Goal: Information Seeking & Learning: Check status

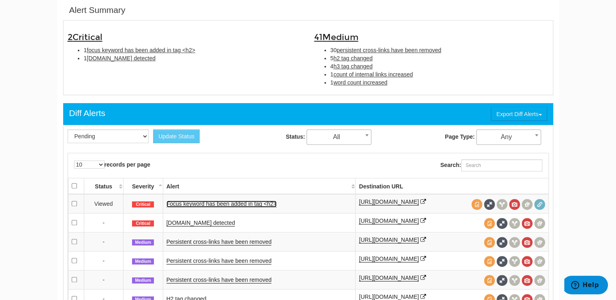
click at [256, 201] on link "Focus keyword has been added in tag <h2>" at bounding box center [221, 204] width 110 height 7
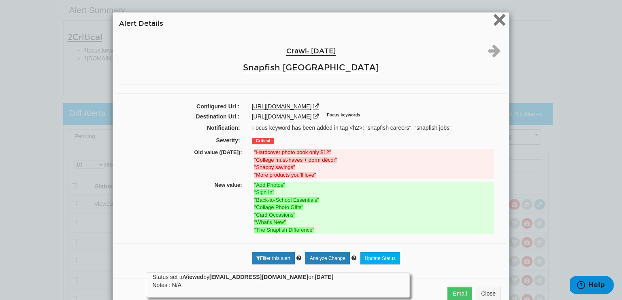
click at [494, 20] on span "×" at bounding box center [499, 19] width 14 height 27
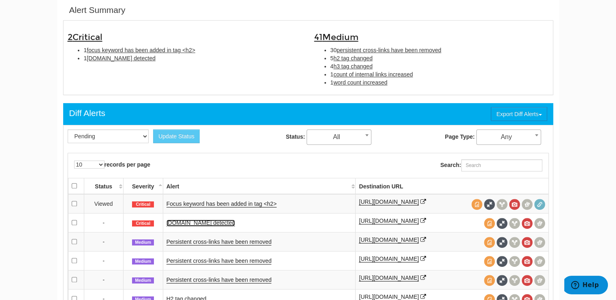
click at [201, 226] on link "[DOMAIN_NAME] detected" at bounding box center [200, 223] width 69 height 7
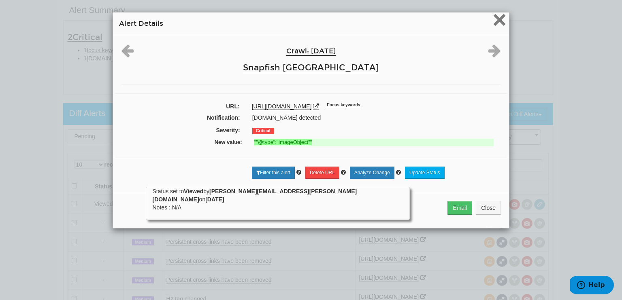
click at [497, 17] on span "×" at bounding box center [499, 19] width 14 height 27
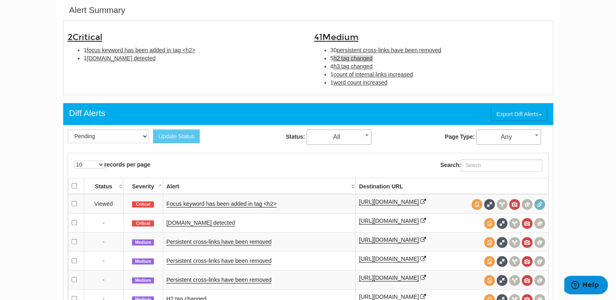
click at [368, 59] on span "h2 tag changed" at bounding box center [352, 58] width 39 height 6
type input "h2 tag changed"
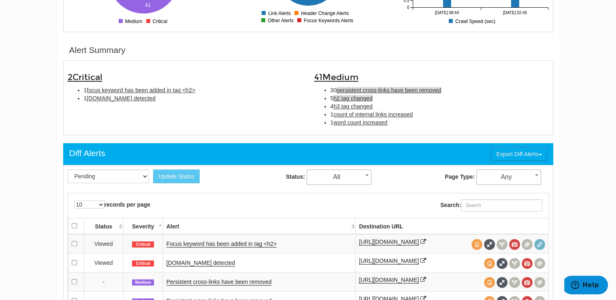
scroll to position [222, 0]
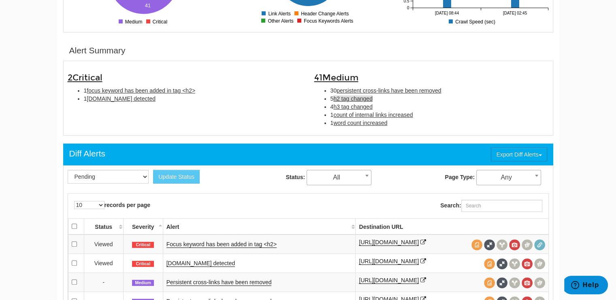
click at [358, 96] on span "h2 tag changed" at bounding box center [352, 99] width 39 height 6
click at [362, 97] on span "h2 tag changed" at bounding box center [352, 99] width 39 height 6
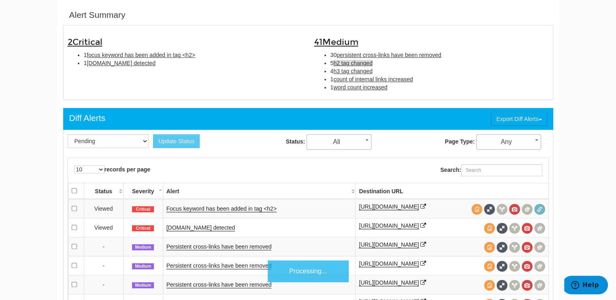
scroll to position [262, 0]
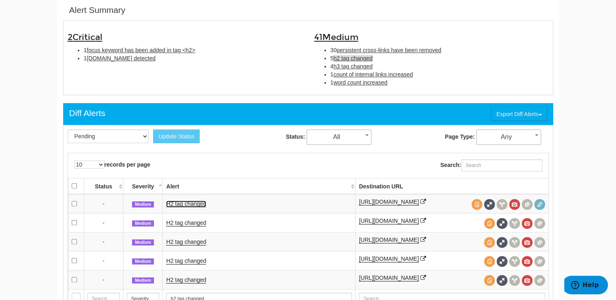
click at [192, 202] on link "H2 tag changed" at bounding box center [186, 204] width 40 height 7
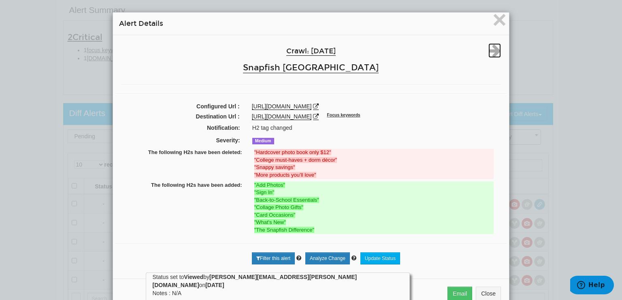
click at [491, 49] on icon at bounding box center [494, 50] width 13 height 15
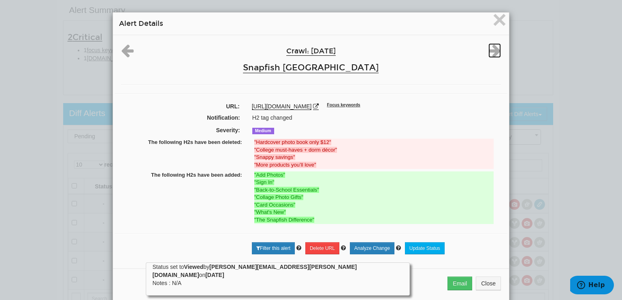
click at [491, 49] on icon at bounding box center [494, 50] width 13 height 15
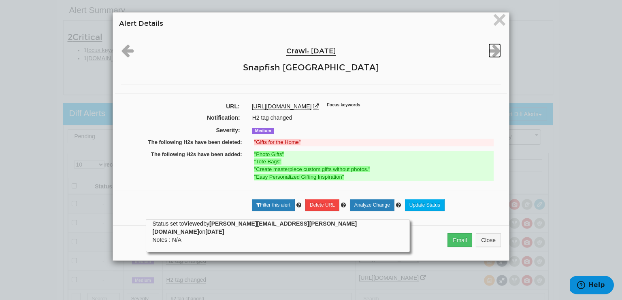
click at [491, 49] on icon at bounding box center [494, 50] width 13 height 15
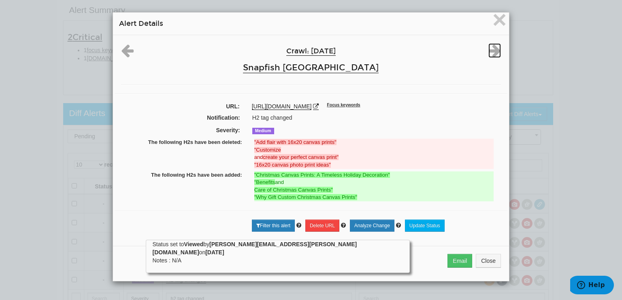
click at [491, 49] on icon at bounding box center [494, 50] width 13 height 15
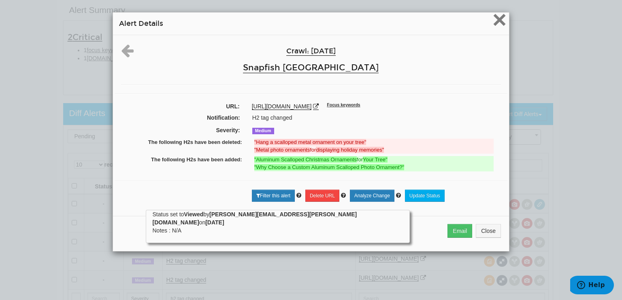
click at [493, 22] on span "×" at bounding box center [499, 19] width 14 height 27
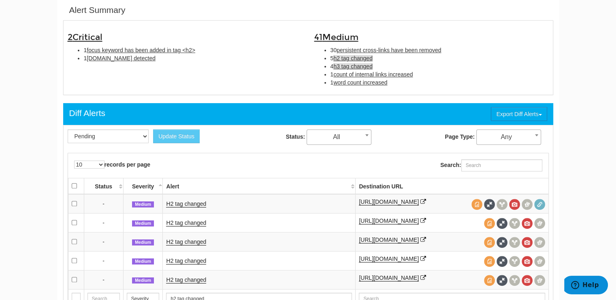
click at [360, 66] on span "h3 tag changed" at bounding box center [352, 66] width 39 height 6
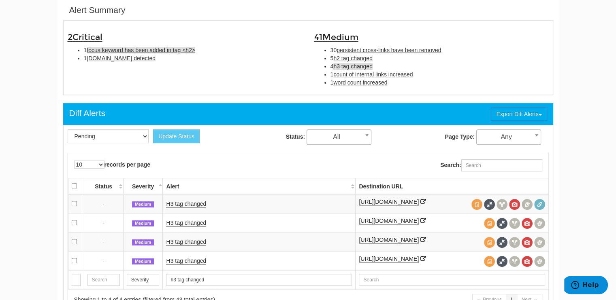
click at [117, 51] on span "focus keyword has been added in tag <h2>" at bounding box center [141, 50] width 109 height 6
type input "focus keyword has been added in tag <h2>"
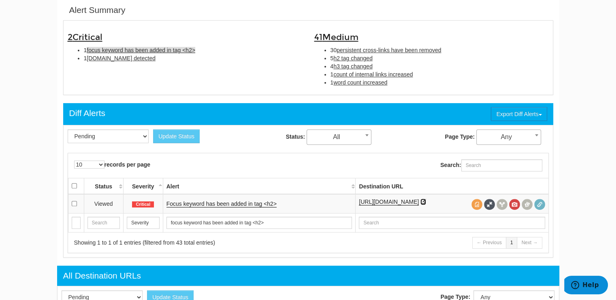
click at [426, 200] on icon at bounding box center [423, 202] width 6 height 6
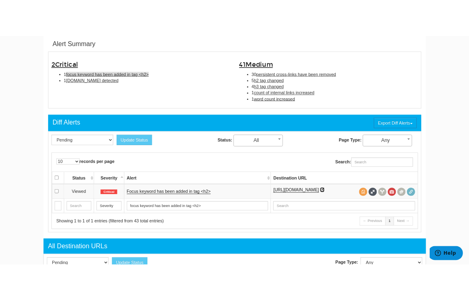
scroll to position [275, 0]
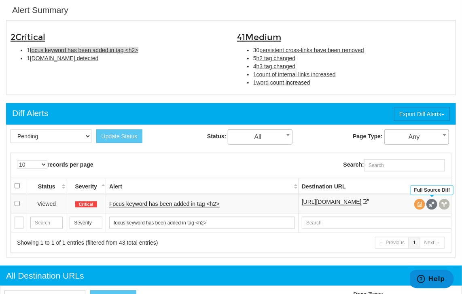
click at [433, 206] on span at bounding box center [432, 204] width 11 height 11
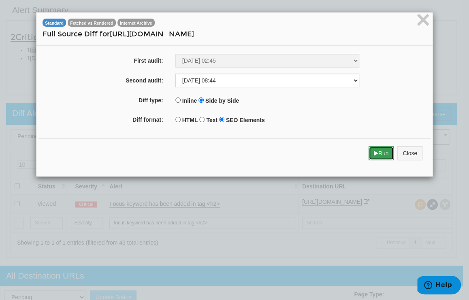
click at [375, 152] on button "Run" at bounding box center [382, 154] width 26 height 14
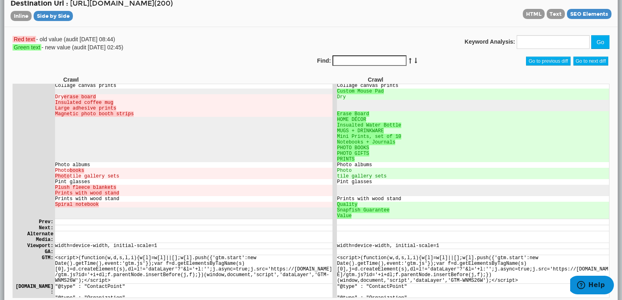
scroll to position [283, 0]
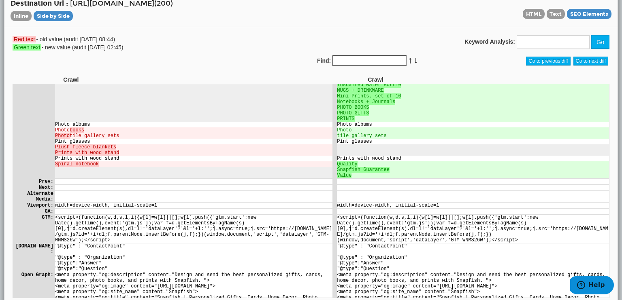
click at [382, 60] on input "Find:" at bounding box center [369, 60] width 74 height 11
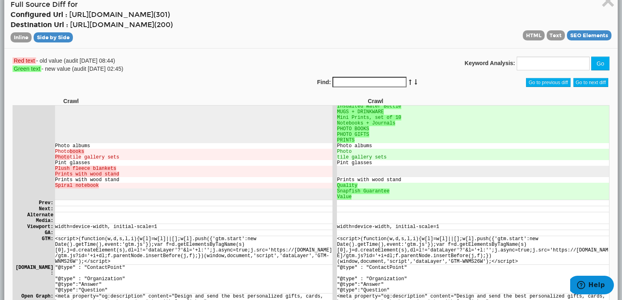
scroll to position [0, 0]
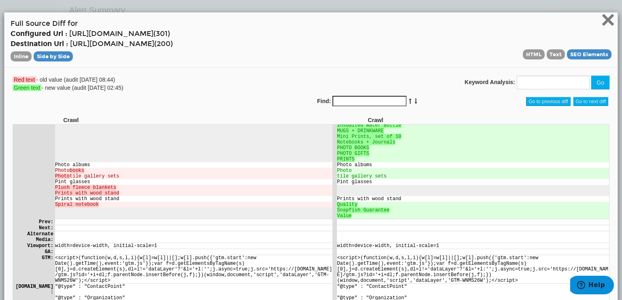
click at [603, 17] on span "×" at bounding box center [608, 19] width 14 height 27
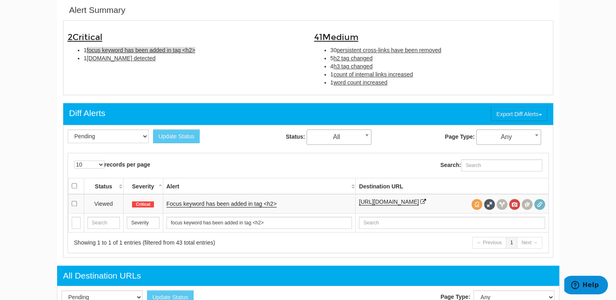
click at [249, 208] on td "Focus keyword has been added in tag <h2>" at bounding box center [259, 203] width 193 height 19
click at [247, 205] on link "Focus keyword has been added in tag <h2>" at bounding box center [221, 204] width 110 height 7
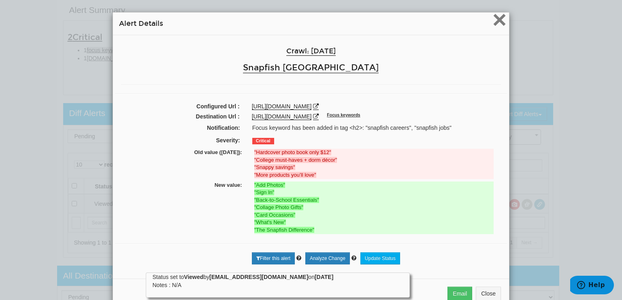
click at [494, 18] on span "×" at bounding box center [499, 19] width 14 height 27
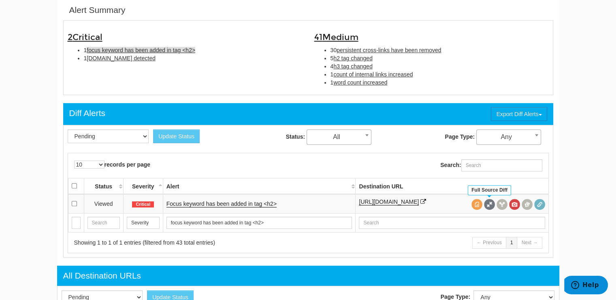
click at [492, 202] on span at bounding box center [489, 204] width 11 height 11
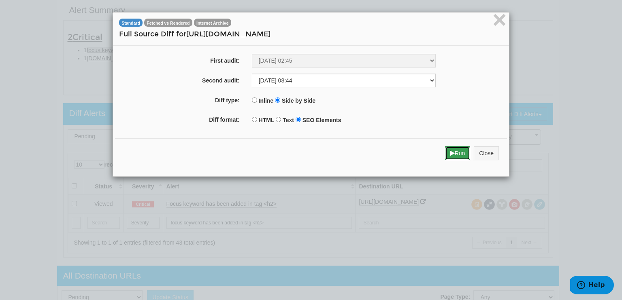
click at [451, 155] on button "Run" at bounding box center [458, 154] width 26 height 14
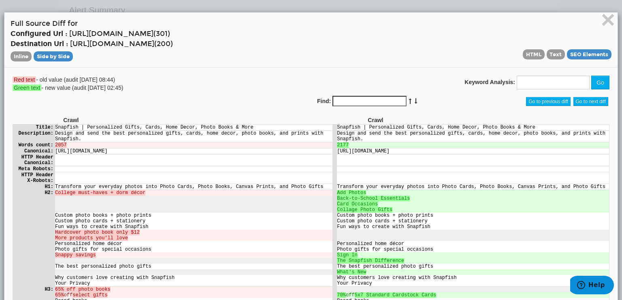
click at [380, 98] on input "Find:" at bounding box center [369, 101] width 74 height 11
type input "j"
type input "career"
click at [603, 21] on span "×" at bounding box center [608, 19] width 14 height 27
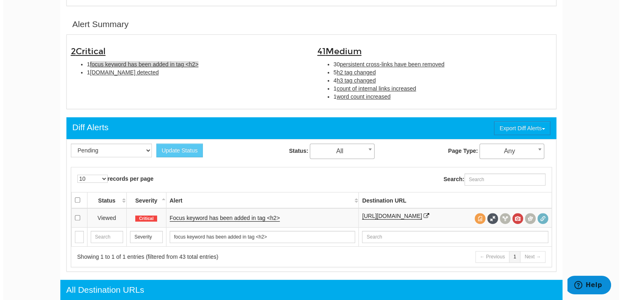
scroll to position [262, 0]
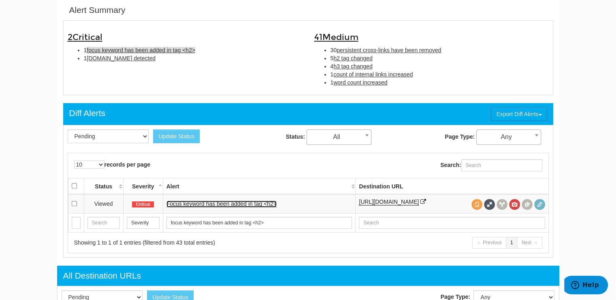
click at [230, 201] on link "Focus keyword has been added in tag <h2>" at bounding box center [221, 204] width 110 height 7
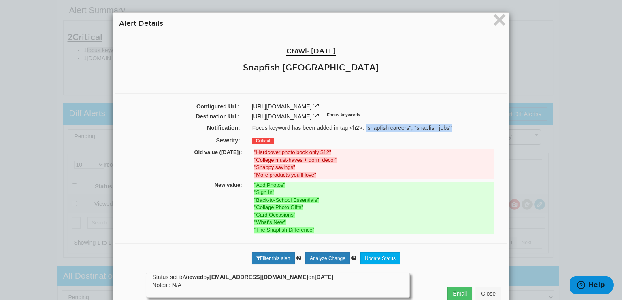
drag, startPoint x: 363, startPoint y: 126, endPoint x: 447, endPoint y: 128, distance: 84.3
click at [447, 128] on div "Focus keyword has been added in tag <h2>: "snapfish careers", "snapfish jobs"" at bounding box center [376, 128] width 260 height 8
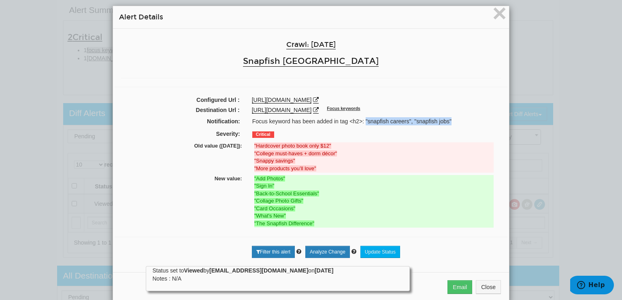
scroll to position [0, 0]
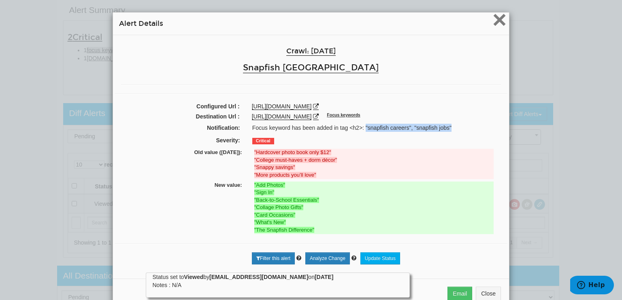
click at [494, 18] on span "×" at bounding box center [499, 19] width 14 height 27
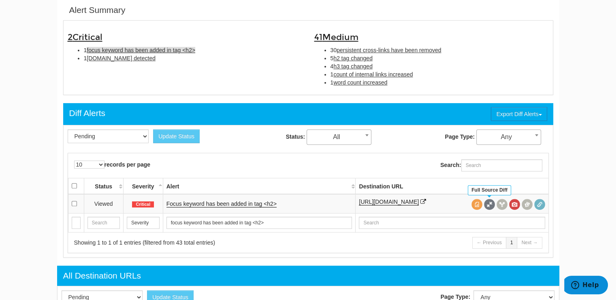
click at [487, 207] on span at bounding box center [489, 204] width 11 height 11
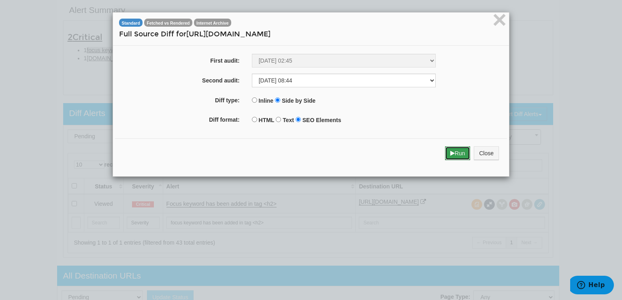
click at [453, 158] on button "Run" at bounding box center [458, 154] width 26 height 14
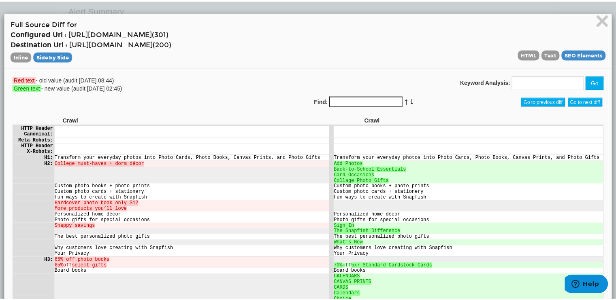
scroll to position [81, 0]
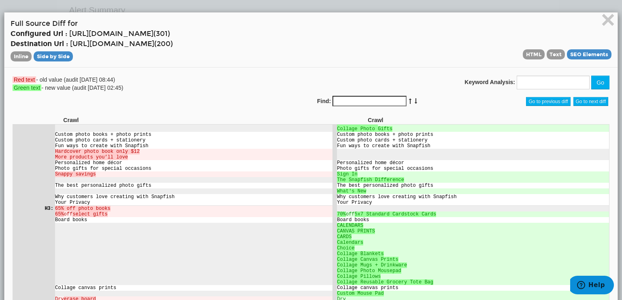
click at [352, 101] on input "Find:" at bounding box center [369, 101] width 74 height 11
click at [340, 99] on input "career" at bounding box center [369, 101] width 74 height 11
type input "job"
click at [414, 100] on icon at bounding box center [416, 101] width 4 height 6
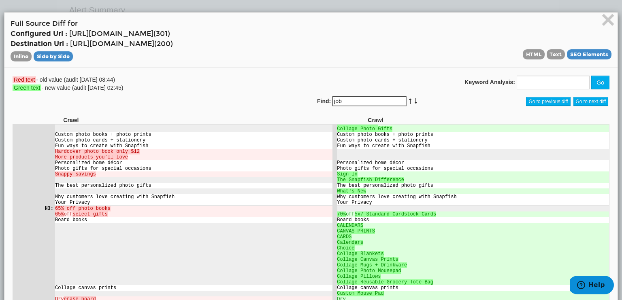
click at [387, 56] on div "HTML Text SEO Elements" at bounding box center [464, 54] width 307 height 10
click at [601, 18] on span "×" at bounding box center [608, 19] width 14 height 27
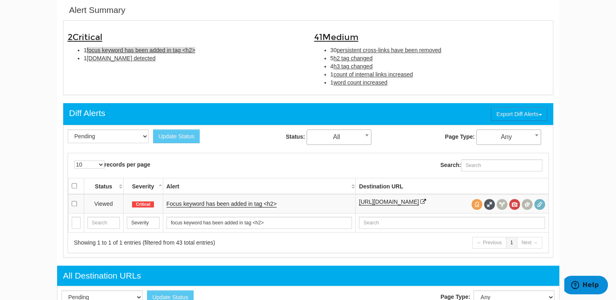
click at [241, 207] on td "Focus keyword has been added in tag <h2>" at bounding box center [259, 203] width 193 height 19
click at [241, 204] on link "Focus keyword has been added in tag <h2>" at bounding box center [221, 204] width 110 height 7
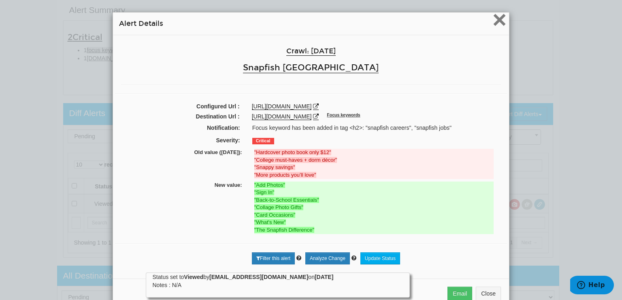
click at [497, 21] on span "×" at bounding box center [499, 19] width 14 height 27
